Goal: Task Accomplishment & Management: Use online tool/utility

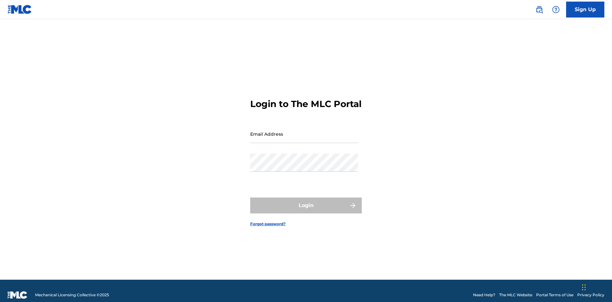
scroll to position [8, 0]
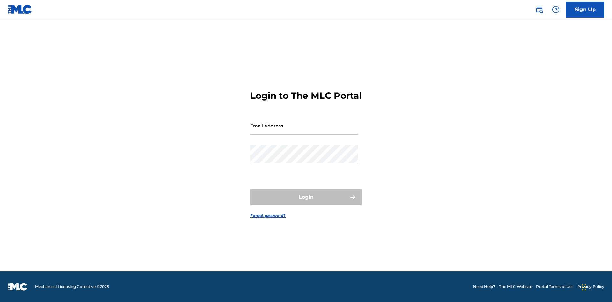
click at [304, 131] on input "Email Address" at bounding box center [304, 126] width 108 height 18
type input "[EMAIL_ADDRESS][DOMAIN_NAME]"
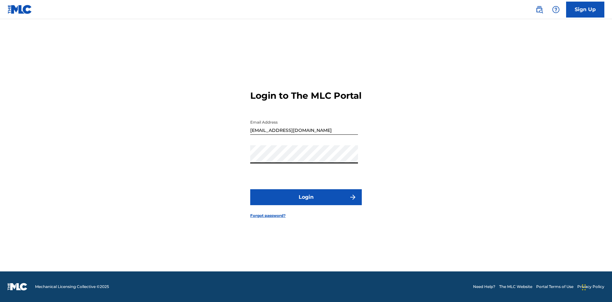
click at [306, 203] on button "Login" at bounding box center [306, 197] width 112 height 16
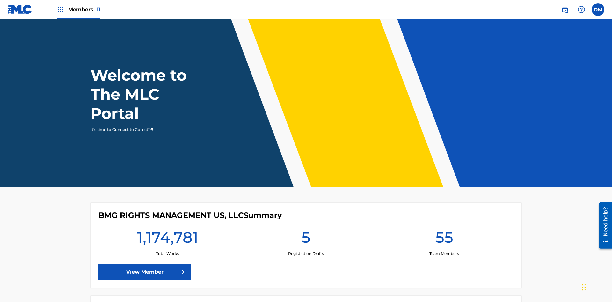
click at [78, 9] on span "Members 11" at bounding box center [84, 9] width 32 height 7
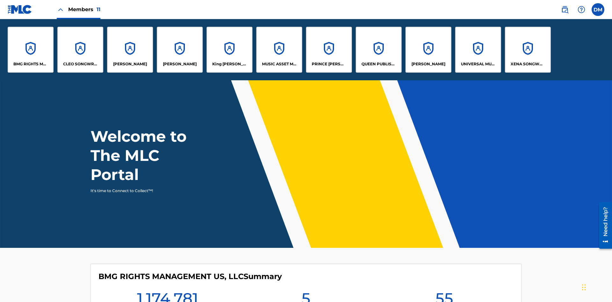
scroll to position [23, 0]
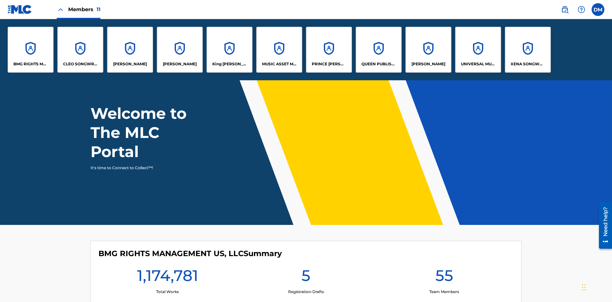
click at [180, 64] on p "[PERSON_NAME]" at bounding box center [180, 64] width 34 height 6
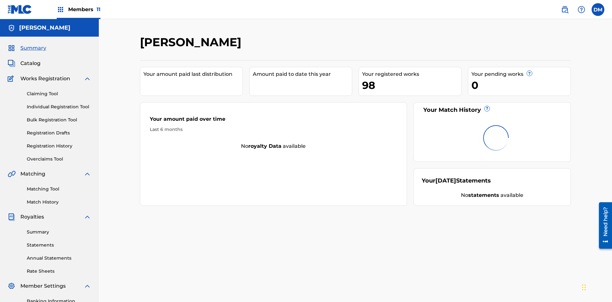
click at [59, 91] on link "Claiming Tool" at bounding box center [59, 94] width 64 height 7
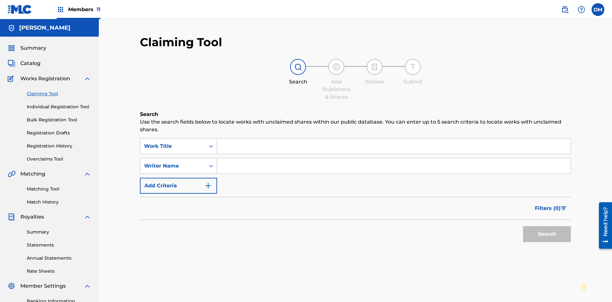
click at [173, 162] on div "Writer Name" at bounding box center [172, 166] width 57 height 8
click at [394, 139] on input "Search Form" at bounding box center [394, 146] width 354 height 15
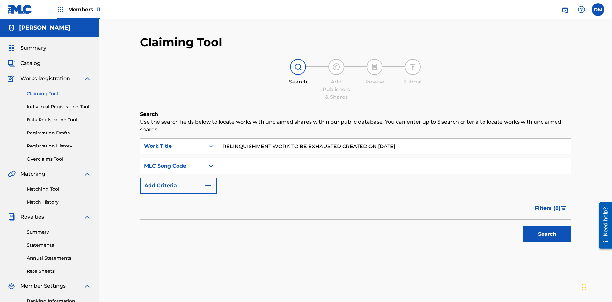
type input "RELINQUISHMENT WORK TO BE EXHAUSTED CREATED ON [DATE]"
click at [394, 158] on input "Search Form" at bounding box center [394, 165] width 354 height 15
type input "RC6775"
click at [547, 226] on button "Search" at bounding box center [547, 234] width 48 height 16
